Goal: Information Seeking & Learning: Learn about a topic

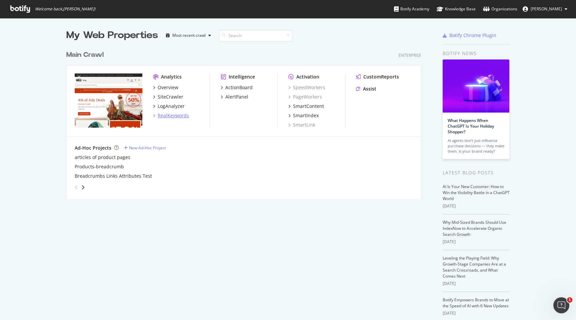
click at [180, 114] on div "RealKeywords" at bounding box center [173, 115] width 31 height 7
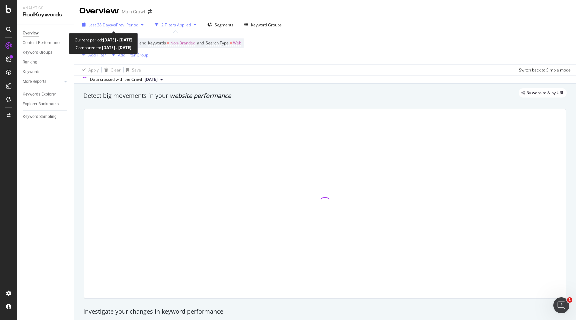
click at [141, 26] on div "button" at bounding box center [142, 25] width 8 height 4
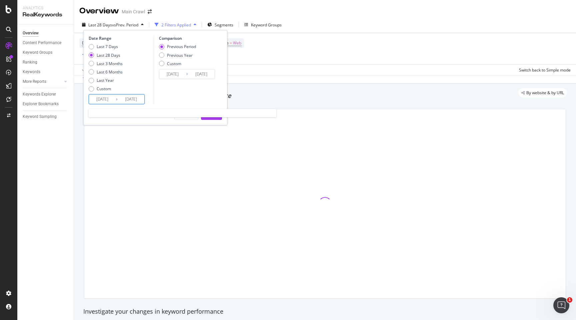
click at [101, 101] on input "[DATE]" at bounding box center [102, 98] width 27 height 9
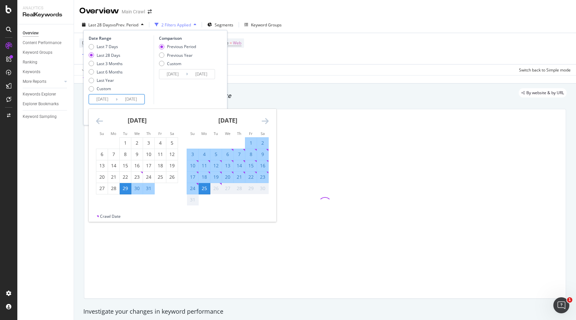
click at [98, 120] on icon "Move backward to switch to the previous month." at bounding box center [99, 121] width 7 height 8
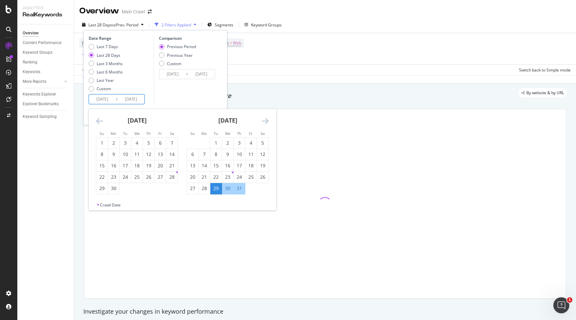
click at [98, 120] on icon "Move backward to switch to the previous month." at bounding box center [99, 121] width 7 height 8
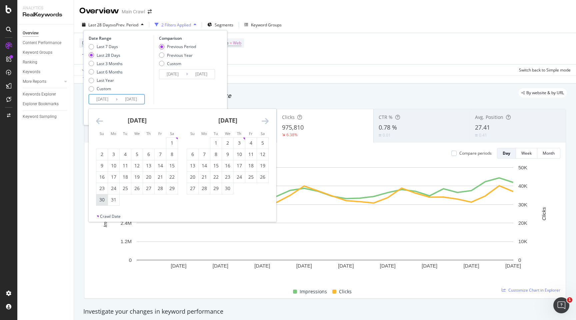
click at [98, 202] on div "30" at bounding box center [101, 199] width 11 height 7
type input "[DATE]"
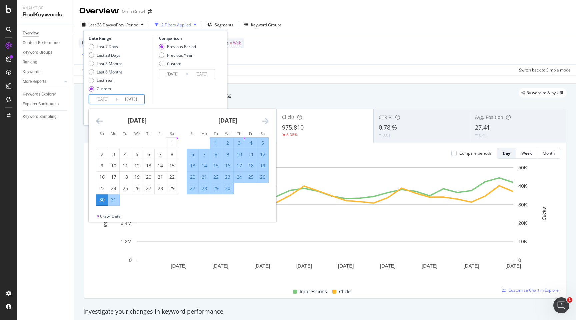
click at [263, 124] on icon "Move forward to switch to the next month." at bounding box center [265, 121] width 7 height 8
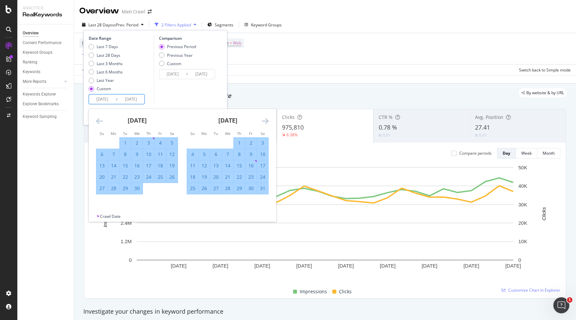
click at [263, 124] on icon "Move forward to switch to the next month." at bounding box center [265, 121] width 7 height 8
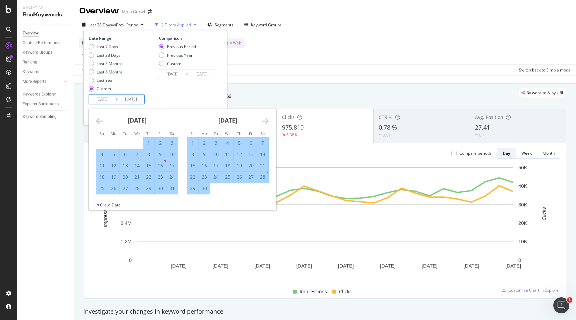
click at [261, 177] on div "28" at bounding box center [262, 176] width 11 height 7
type input "[DATE]"
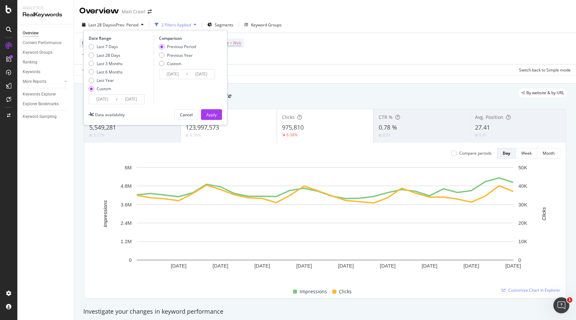
click at [110, 101] on input "[DATE]" at bounding box center [102, 98] width 27 height 9
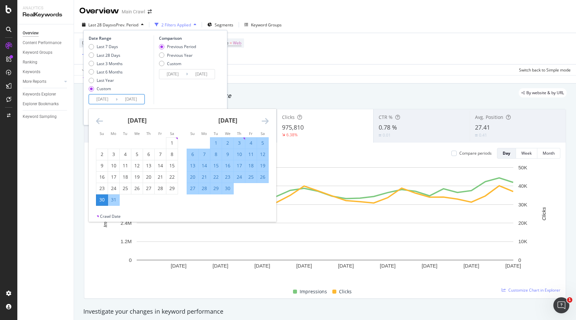
click at [110, 101] on input "[DATE]" at bounding box center [102, 98] width 27 height 9
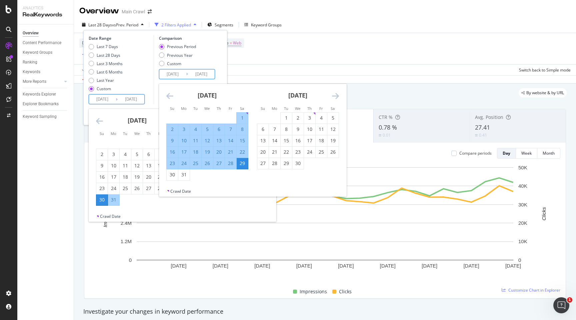
click at [177, 75] on input "[DATE]" at bounding box center [172, 73] width 27 height 9
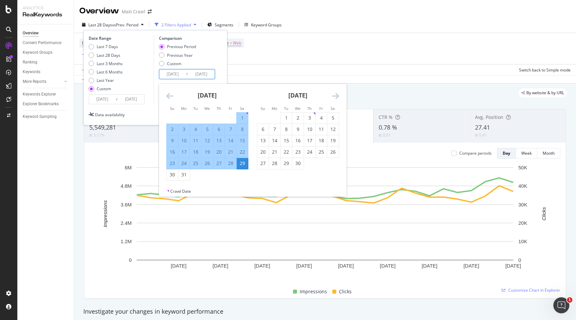
click at [177, 75] on input "[DATE]" at bounding box center [172, 73] width 27 height 9
paste input "[DATE]"
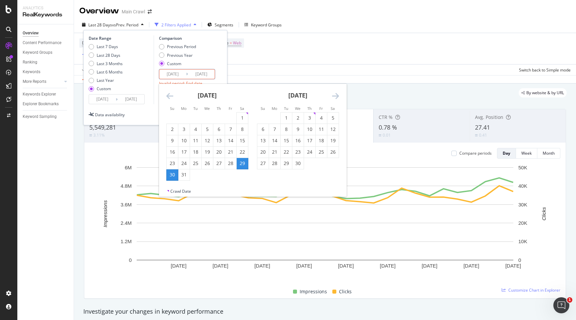
click at [177, 75] on input "[DATE]" at bounding box center [172, 73] width 27 height 9
click at [170, 95] on icon "Move backward to switch to the previous month." at bounding box center [169, 96] width 7 height 8
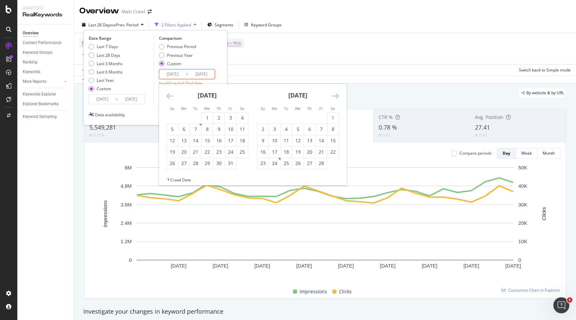
click at [170, 95] on icon "Move backward to switch to the previous month." at bounding box center [169, 96] width 7 height 8
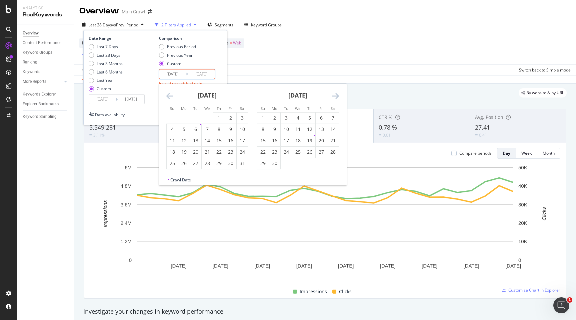
click at [170, 95] on icon "Move backward to switch to the previous month." at bounding box center [169, 96] width 7 height 8
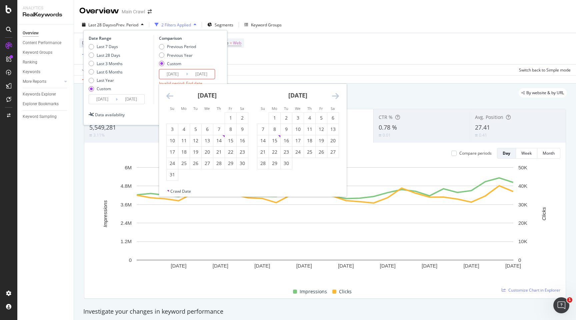
click at [170, 95] on icon "Move backward to switch to the previous month." at bounding box center [169, 96] width 7 height 8
click at [264, 174] on div "31" at bounding box center [263, 174] width 11 height 7
type input "[DATE]"
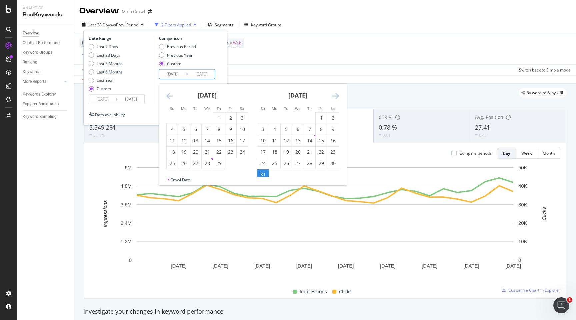
click at [336, 95] on icon "Move forward to switch to the next month." at bounding box center [335, 96] width 7 height 8
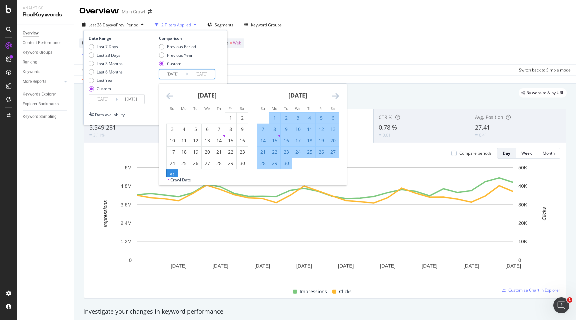
click at [336, 95] on icon "Move forward to switch to the next month." at bounding box center [335, 96] width 7 height 8
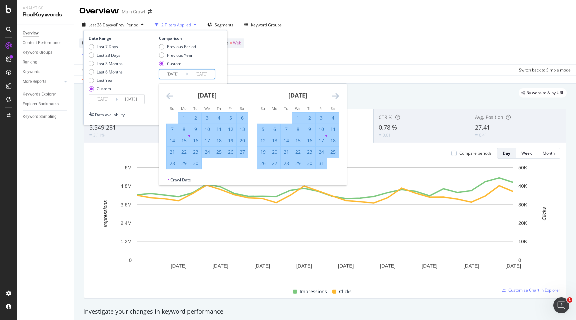
click at [336, 95] on icon "Move forward to switch to the next month." at bounding box center [335, 96] width 7 height 8
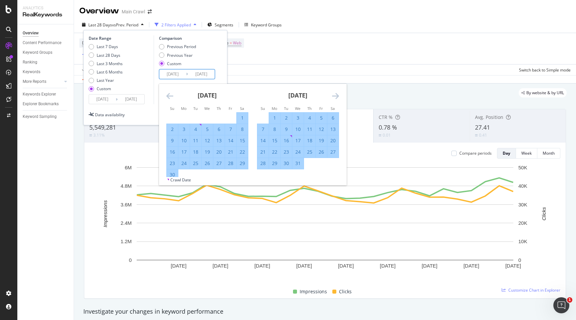
click at [241, 160] on div "29" at bounding box center [242, 163] width 11 height 7
type input "[DATE]"
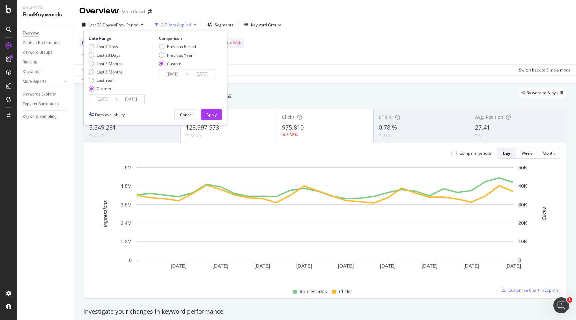
click at [209, 108] on div "Date Range Last 7 Days Last 28 Days Last 3 Months Last 6 Months Last Year Custo…" at bounding box center [155, 77] width 144 height 95
click at [210, 113] on div "Apply" at bounding box center [211, 115] width 10 height 6
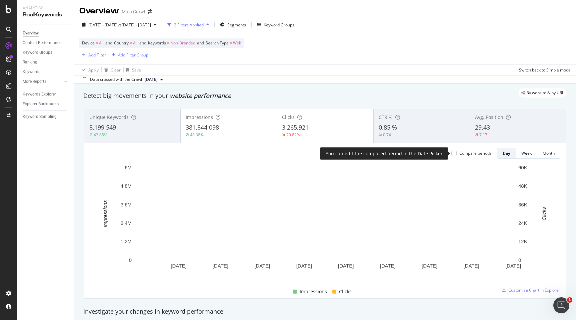
click at [467, 153] on div "Compare periods" at bounding box center [476, 153] width 32 height 6
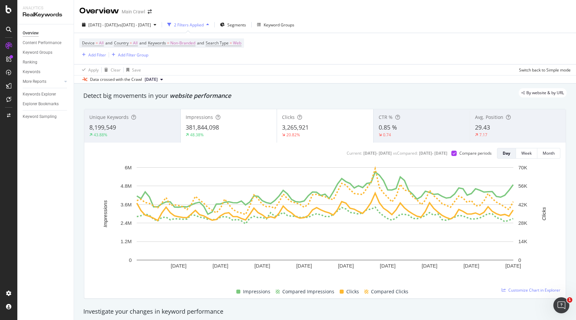
click at [311, 127] on div "3,265,921" at bounding box center [325, 127] width 86 height 9
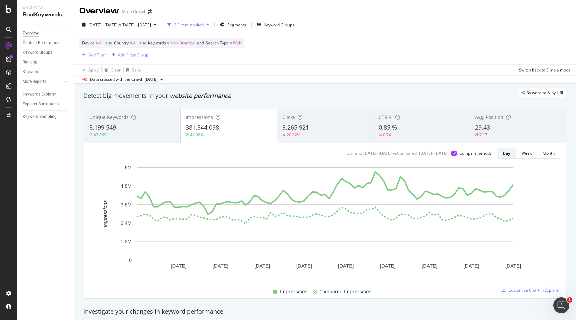
click at [94, 52] on div "Add Filter" at bounding box center [92, 54] width 27 height 7
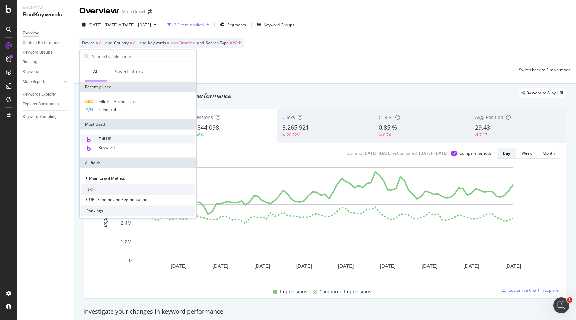
click at [109, 136] on span "Full URL" at bounding box center [106, 139] width 15 height 6
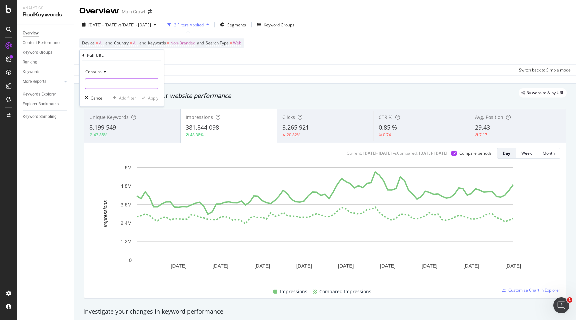
click at [106, 83] on input "text" at bounding box center [121, 83] width 73 height 11
type input "/learn/"
click at [125, 100] on button "Add filter" at bounding box center [123, 97] width 26 height 7
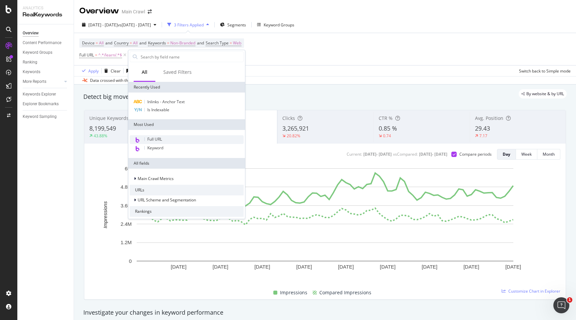
click at [159, 140] on span "Full URL" at bounding box center [154, 139] width 15 height 6
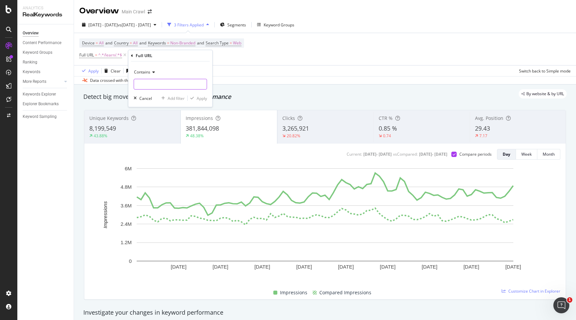
click at [175, 84] on input "text" at bounding box center [170, 84] width 73 height 11
type input "."
type input "/blog/"
click at [202, 97] on div "Apply" at bounding box center [202, 98] width 10 height 6
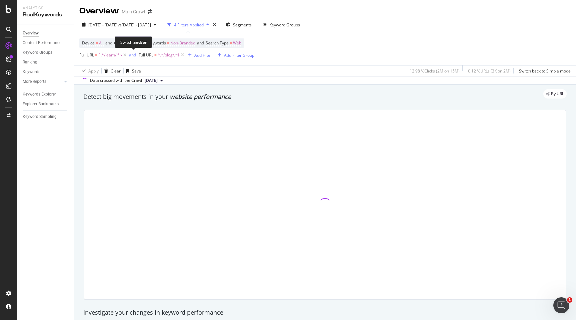
click at [132, 55] on div "and" at bounding box center [132, 55] width 7 height 6
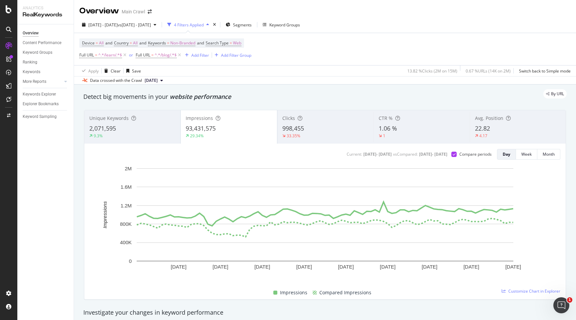
click at [328, 123] on div "Clicks 998,455 33.35%" at bounding box center [326, 127] width 96 height 30
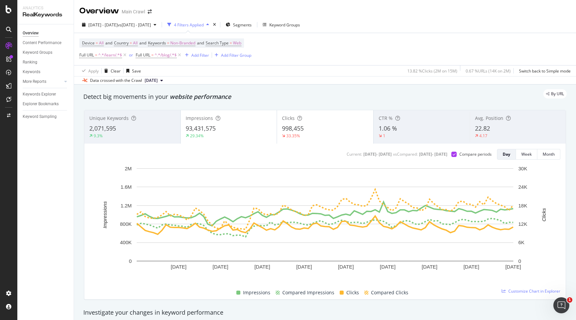
click at [233, 115] on div "Impressions" at bounding box center [229, 118] width 86 height 7
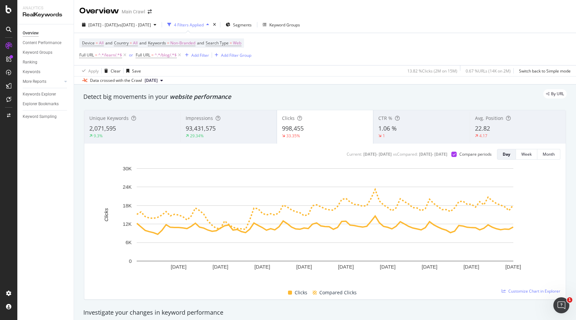
click at [234, 123] on div "Impressions 93,431,575 29.34%" at bounding box center [228, 127] width 96 height 30
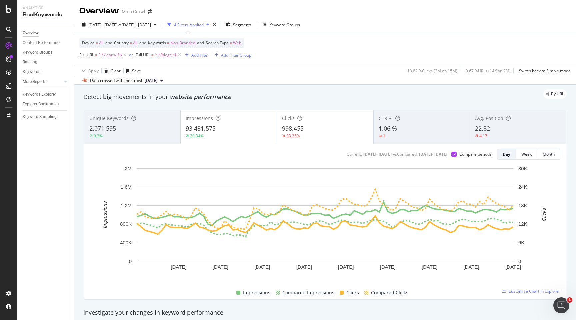
click at [321, 130] on div "998,455" at bounding box center [325, 128] width 86 height 9
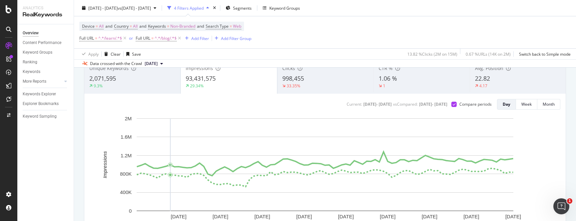
scroll to position [38, 0]
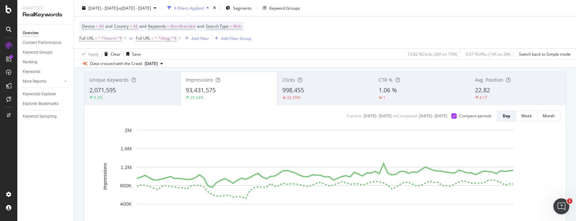
click at [324, 83] on div "Clicks" at bounding box center [326, 80] width 86 height 7
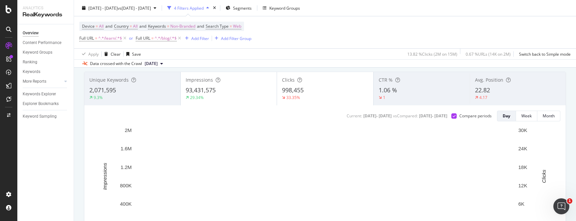
scroll to position [172, 0]
